Goal: Find specific fact: Find specific fact

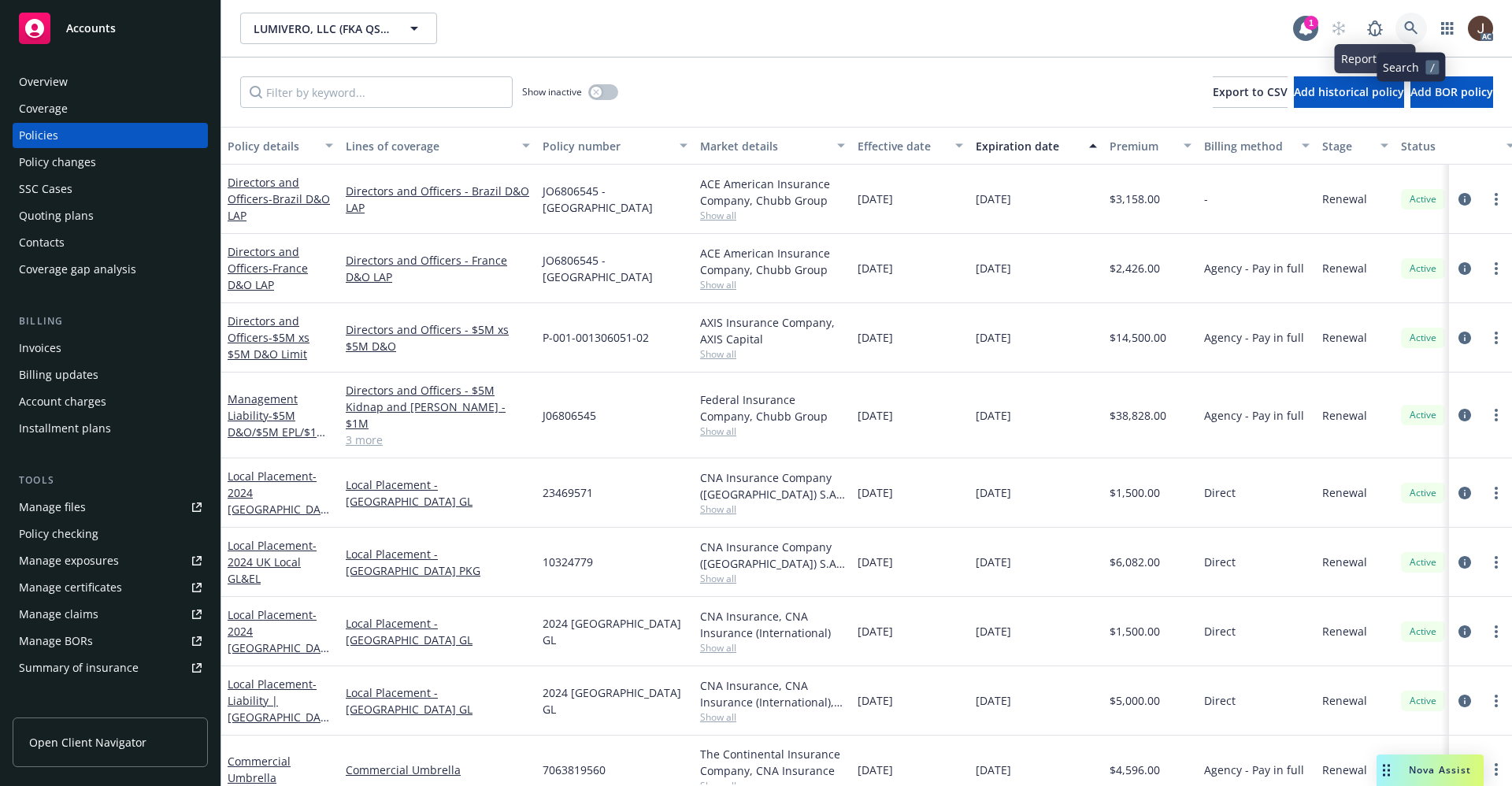
click at [1417, 22] on icon at bounding box center [1411, 28] width 14 height 14
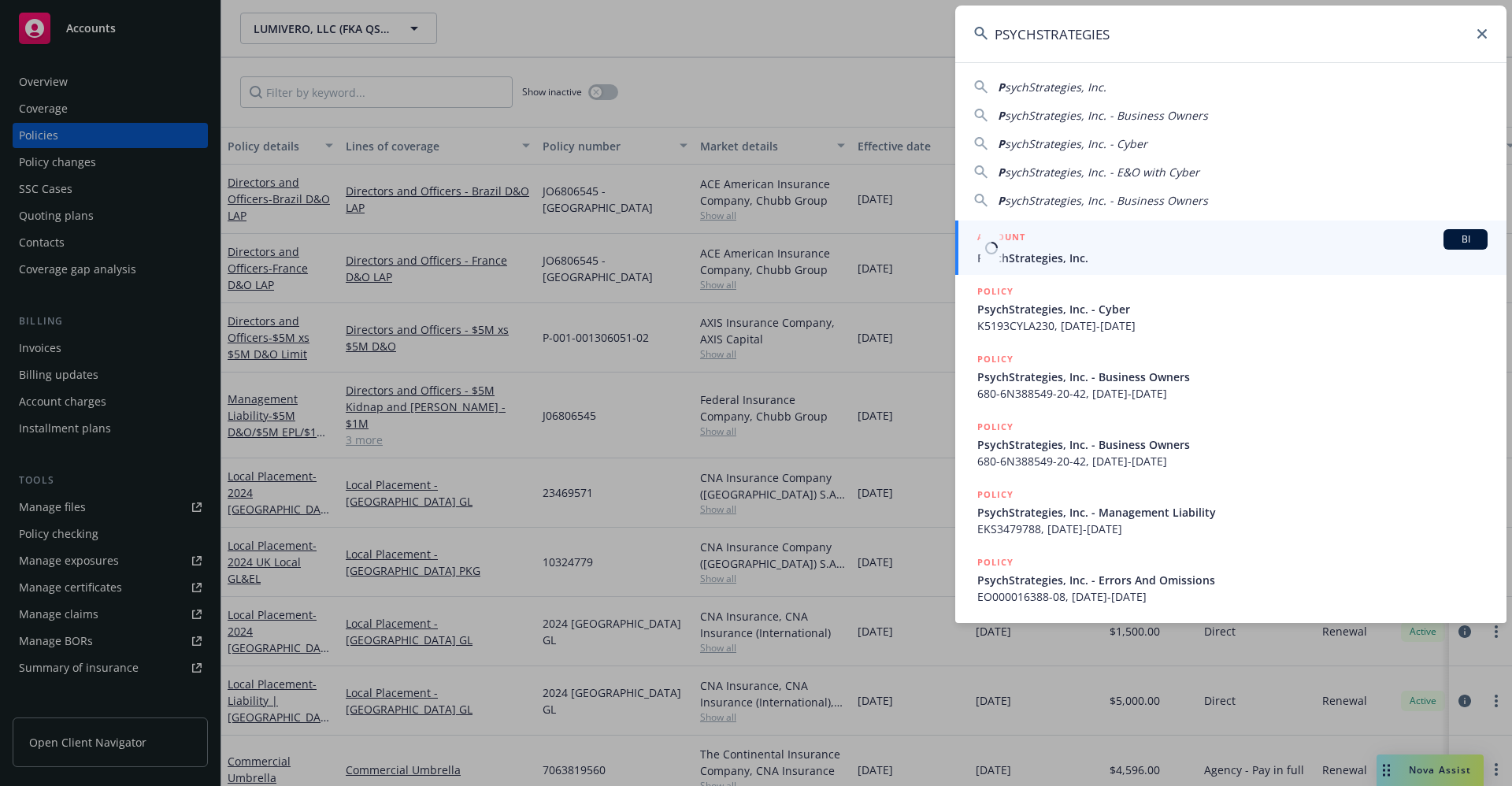
type input "PSYCHSTRATEGIES"
click at [1049, 260] on span "PsychStrategies, Inc." at bounding box center [1232, 258] width 510 height 17
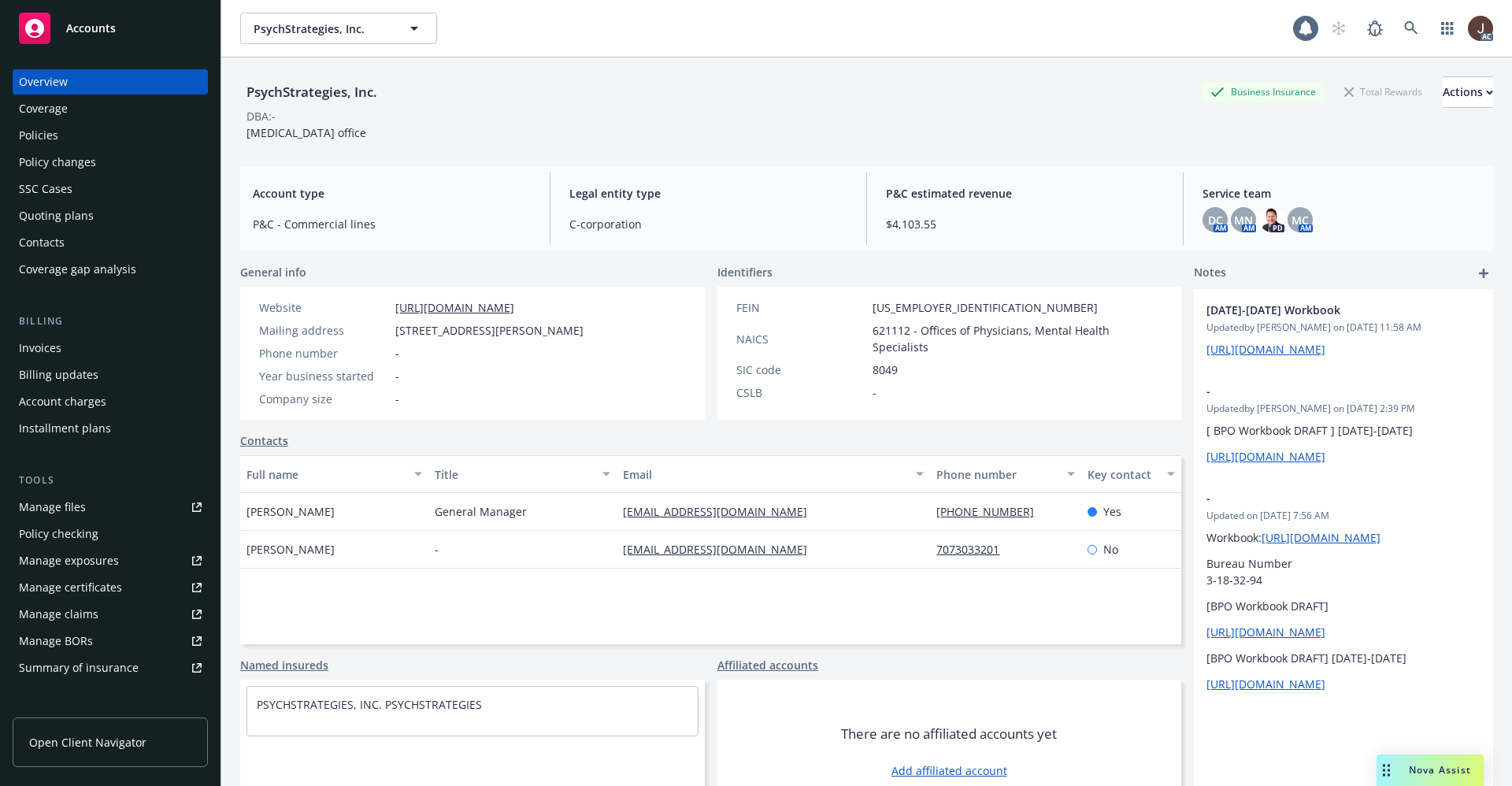
click at [489, 105] on div "PsychStrategies, Inc. Business Insurance Total Rewards Actions" at bounding box center [867, 92] width 1253 height 31
click at [33, 126] on div "Policies" at bounding box center [38, 136] width 39 height 25
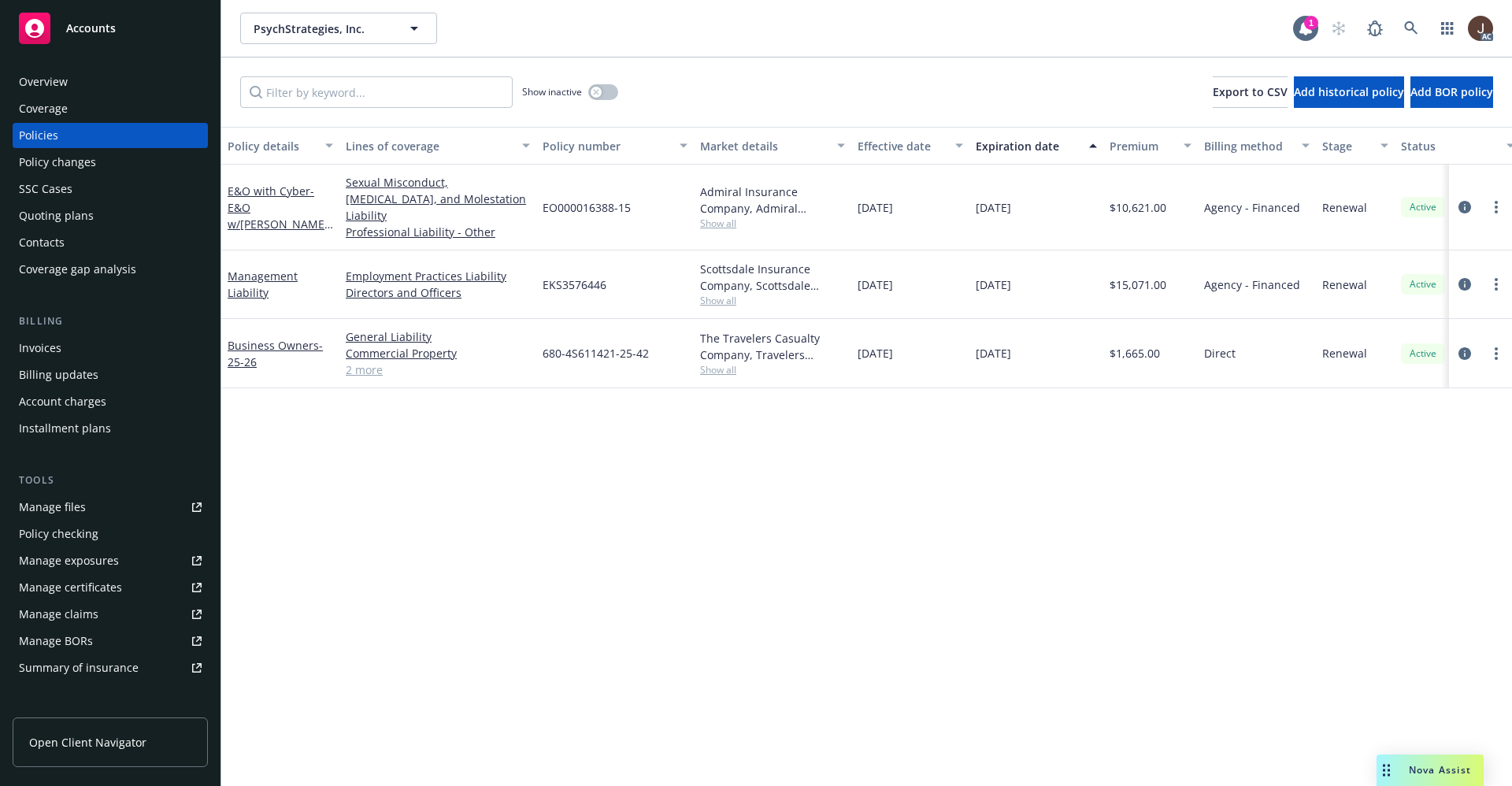
click at [586, 448] on div "Policy details Lines of coverage Policy number Market details Effective date Ex…" at bounding box center [866, 456] width 1291 height 659
drag, startPoint x: 610, startPoint y: 261, endPoint x: 530, endPoint y: 260, distance: 80.0
click at [530, 260] on div "Management Liability Employment Practices Liability Directors and Officers EKS3…" at bounding box center [981, 285] width 1520 height 68
click at [531, 260] on div "Employment Practices Liability Directors and Officers" at bounding box center [437, 285] width 197 height 68
click at [548, 276] on span "EKS3576446" at bounding box center [574, 284] width 64 height 17
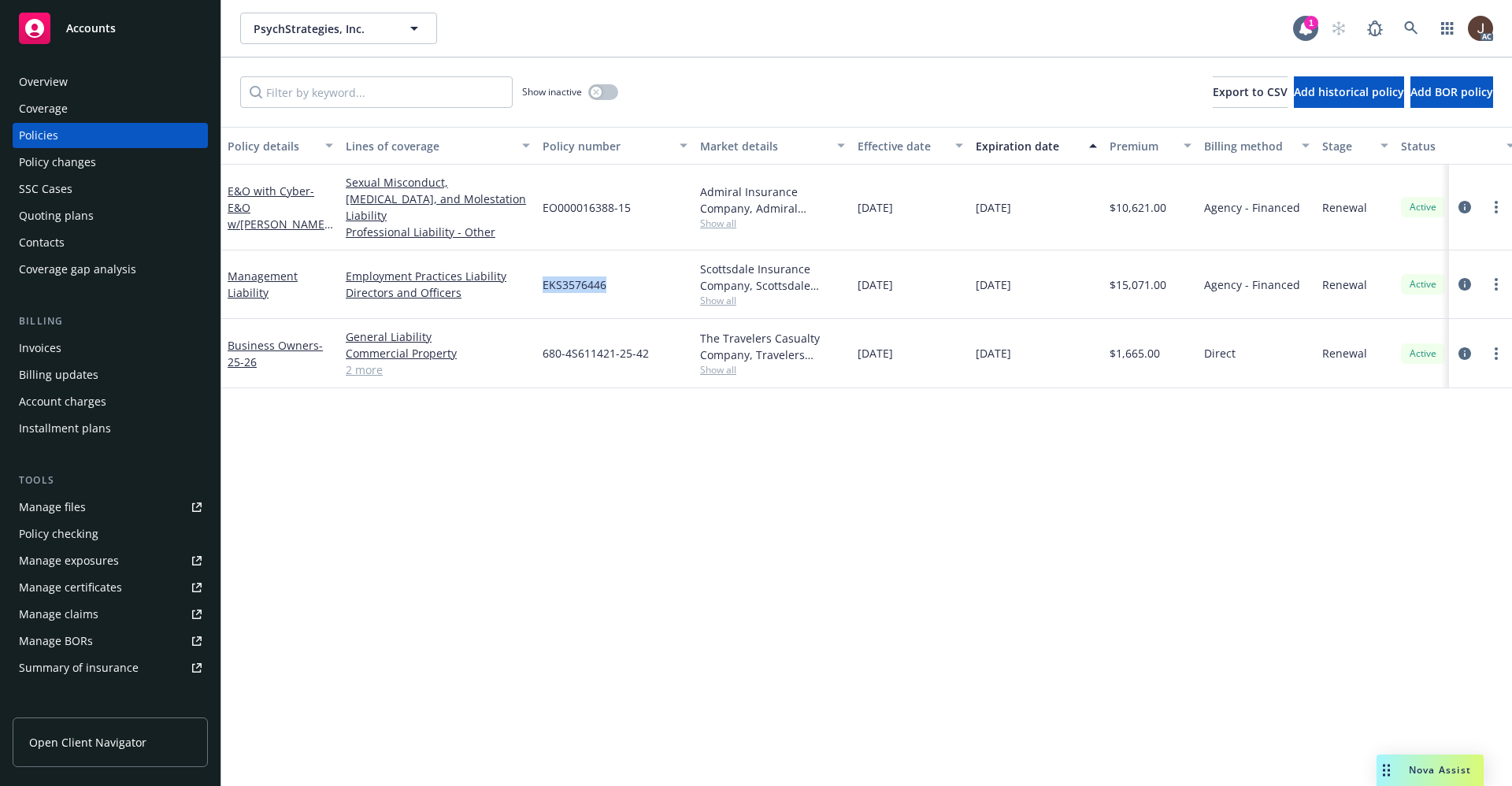
drag, startPoint x: 612, startPoint y: 268, endPoint x: 542, endPoint y: 267, distance: 70.0
click at [542, 267] on div "EKS3576446" at bounding box center [615, 285] width 157 height 68
copy span "EKS3576446"
click at [522, 398] on div "Policy details Lines of coverage Policy number Market details Effective date Ex…" at bounding box center [866, 456] width 1291 height 659
drag, startPoint x: 644, startPoint y: 197, endPoint x: 542, endPoint y: 199, distance: 102.0
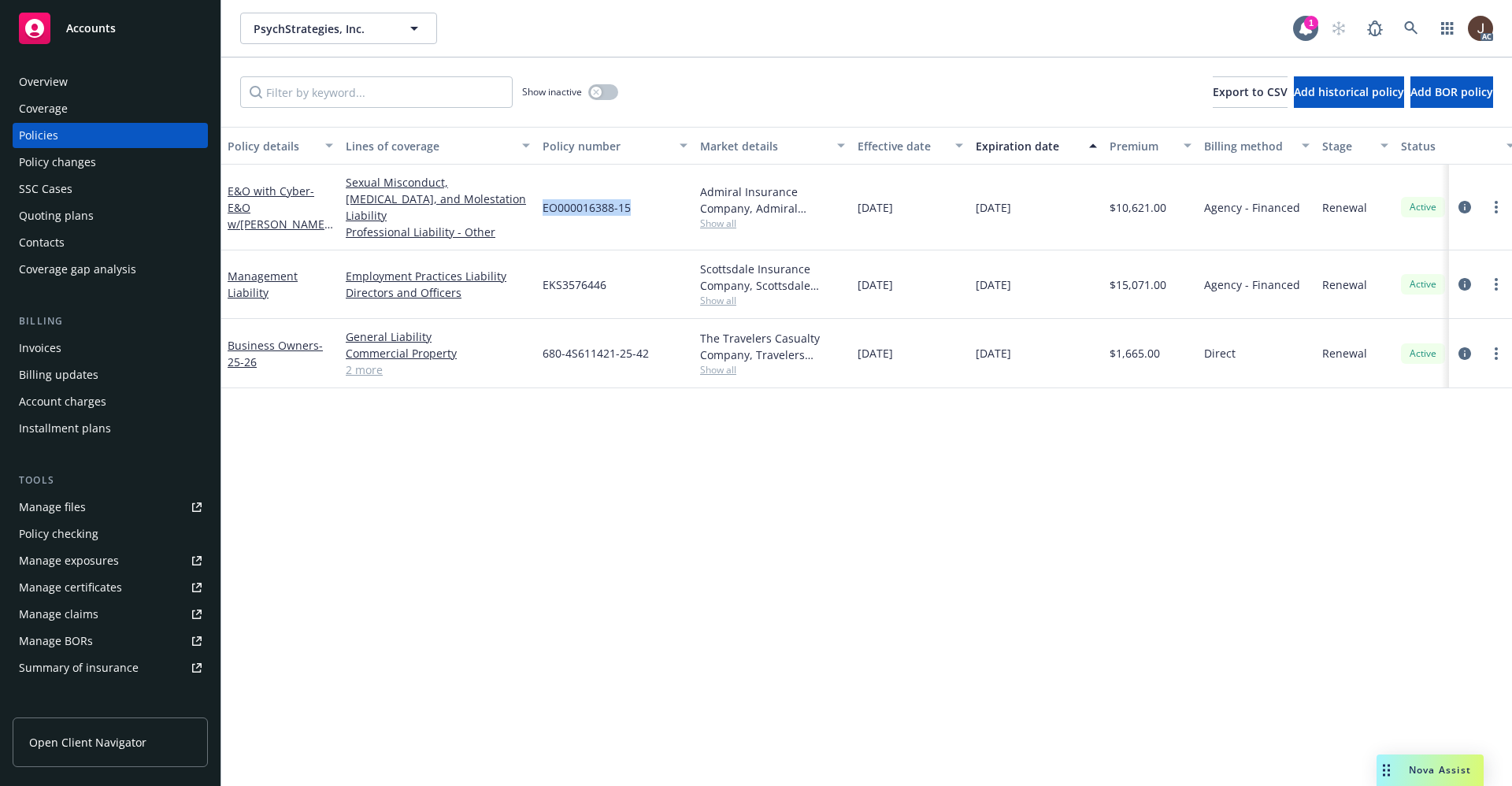
click at [542, 199] on div "EO000016388-15" at bounding box center [615, 207] width 157 height 86
copy span "EO000016388-15"
